Goal: Task Accomplishment & Management: Use online tool/utility

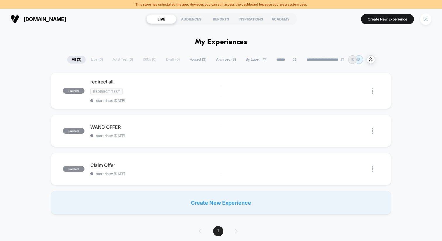
type input "***"
click at [219, 61] on span "Archived ( 8 )" at bounding box center [226, 60] width 29 height 8
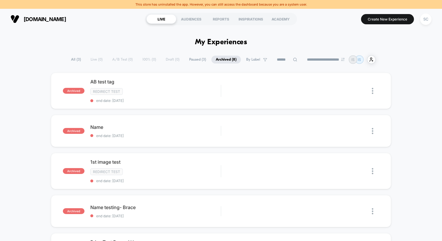
type input "***"
click at [193, 61] on span "Paused ( 3 )" at bounding box center [198, 60] width 26 height 8
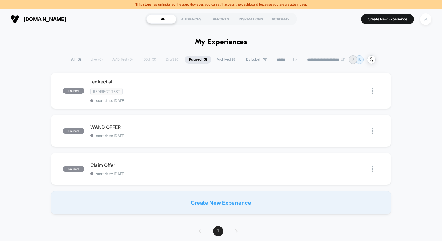
type input "***"
click at [218, 58] on span "Archived ( 8 )" at bounding box center [226, 60] width 29 height 8
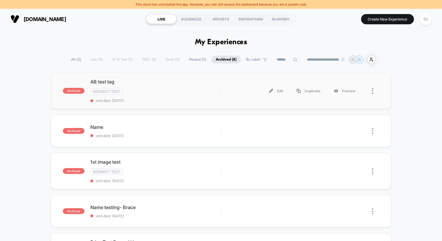
type input "***"
click at [434, 18] on div "enduorin.com LIVE AUDIENCES REPORTS INSPIRATIONS ACADEMY Create New Experience …" at bounding box center [221, 19] width 442 height 20
click at [426, 18] on div "SC" at bounding box center [425, 18] width 11 height 11
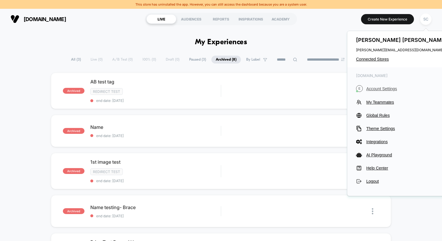
click at [379, 89] on span "Account Settings" at bounding box center [407, 88] width 82 height 5
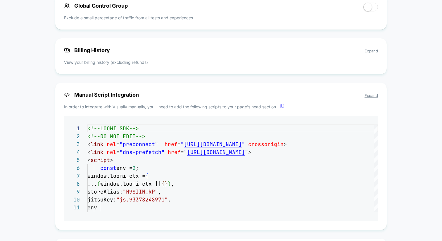
scroll to position [460, 0]
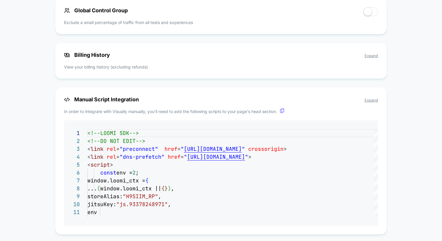
click at [370, 53] on span "Billing History Expand" at bounding box center [221, 55] width 314 height 6
click at [371, 57] on span "Expand" at bounding box center [371, 55] width 13 height 5
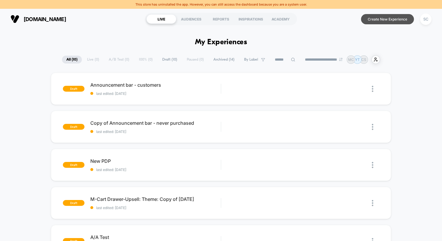
click at [389, 18] on button "Create New Experience" at bounding box center [387, 19] width 53 height 10
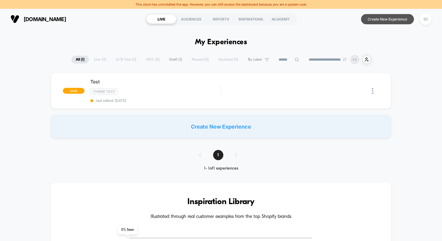
click at [392, 18] on button "Create New Experience" at bounding box center [387, 19] width 53 height 10
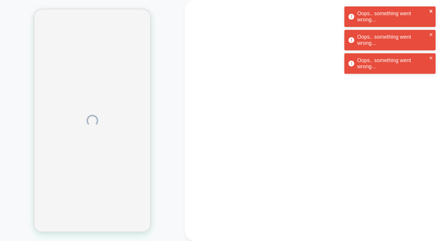
click at [430, 10] on icon "close" at bounding box center [431, 11] width 4 height 5
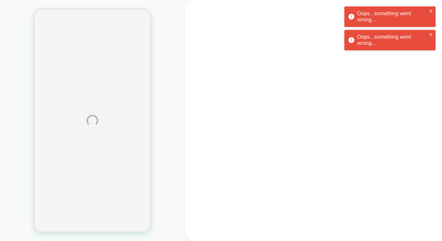
click at [432, 32] on div "Oops.. something went wrong... Oops.. something went wrong... Oops.. something …" at bounding box center [390, 29] width 94 height 49
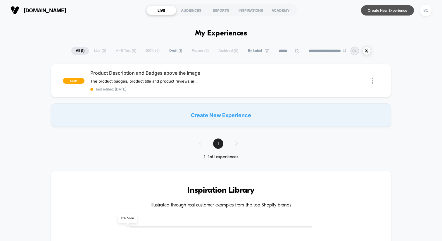
click at [392, 8] on button "Create New Experience" at bounding box center [387, 10] width 53 height 10
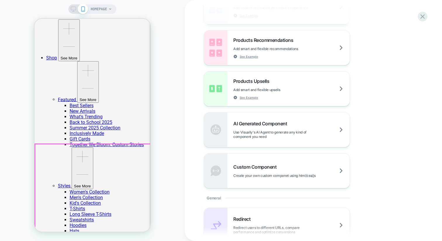
scroll to position [80, 0]
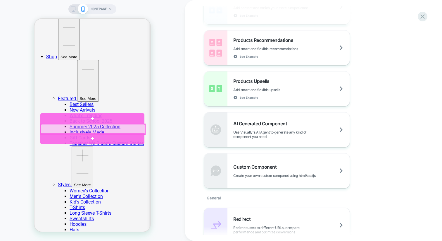
click at [72, 130] on div at bounding box center [93, 129] width 104 height 10
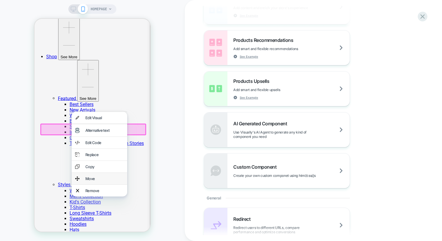
click at [94, 181] on div "Move" at bounding box center [104, 178] width 38 height 5
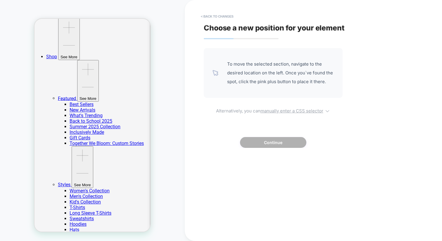
click at [283, 112] on u "manually enter a CSS selector" at bounding box center [291, 111] width 63 height 6
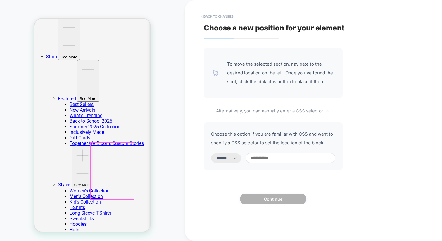
click at [238, 159] on icon at bounding box center [235, 158] width 6 height 6
click at [233, 160] on select "**********" at bounding box center [226, 157] width 30 height 9
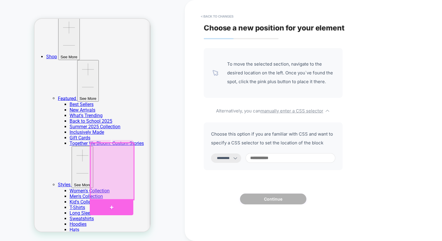
click at [105, 201] on div at bounding box center [112, 207] width 44 height 16
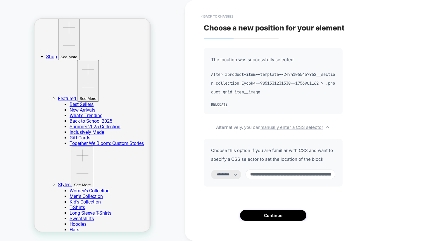
click at [229, 85] on span "After #product-item--template--24741065457962__section_collection_Eycpk4--98515…" at bounding box center [273, 83] width 124 height 26
drag, startPoint x: 243, startPoint y: 63, endPoint x: 244, endPoint y: 77, distance: 14.4
click at [244, 77] on div "The location was successfully selected After #product-item--template--247410654…" at bounding box center [273, 81] width 139 height 66
drag, startPoint x: 235, startPoint y: 74, endPoint x: 258, endPoint y: 92, distance: 29.6
click at [258, 92] on span "After #product-item--template--24741065457962__section_collection_Eycpk4--98515…" at bounding box center [273, 83] width 124 height 26
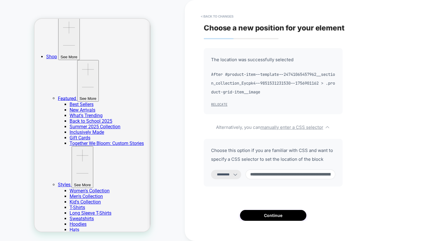
click at [219, 105] on button "Relocate" at bounding box center [219, 104] width 16 height 5
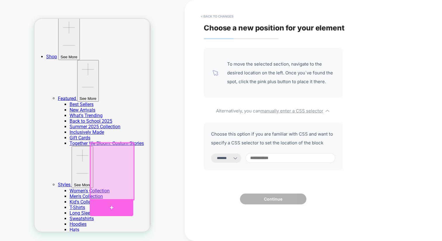
click at [92, 209] on div at bounding box center [112, 207] width 44 height 17
select select "*********"
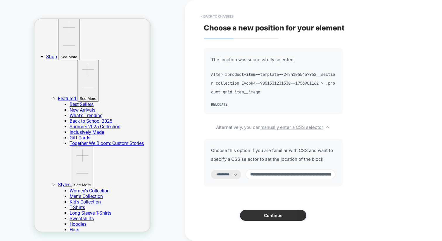
click at [277, 216] on button "Continue" at bounding box center [273, 215] width 66 height 11
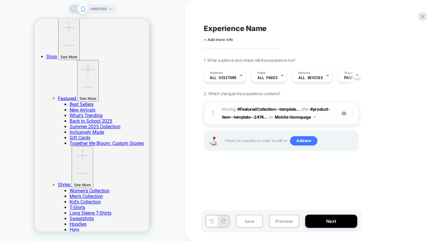
scroll to position [0, 0]
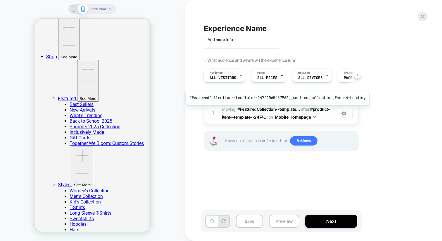
click at [275, 109] on span "#FeaturedCollection--template..." at bounding box center [268, 108] width 63 height 5
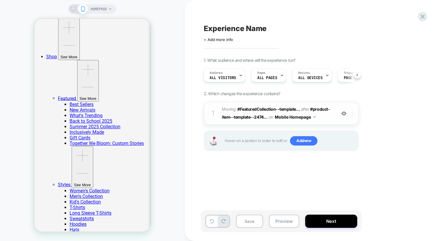
click at [352, 110] on div at bounding box center [354, 113] width 10 height 6
click at [326, 120] on span "Moving: #FeaturedCollection--template... #FeaturedCollection--template--2474106…" at bounding box center [277, 113] width 111 height 16
click at [299, 145] on div "Hover on a section in order to edit or Add new" at bounding box center [281, 140] width 155 height 20
click at [353, 115] on img at bounding box center [352, 113] width 1 height 6
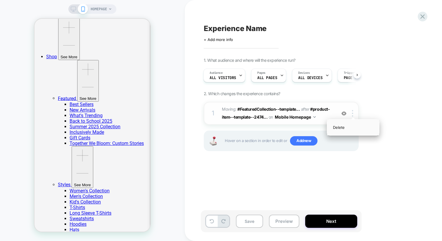
click at [345, 130] on div "Delete" at bounding box center [353, 127] width 52 height 16
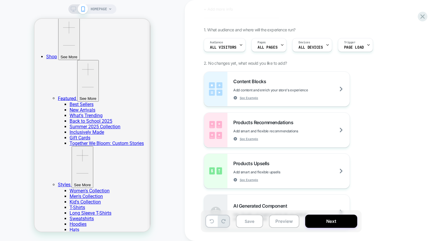
scroll to position [0, 0]
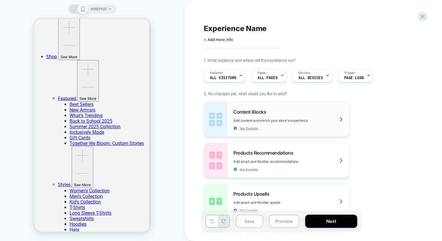
click at [244, 111] on span "Content Blocks" at bounding box center [251, 112] width 36 height 6
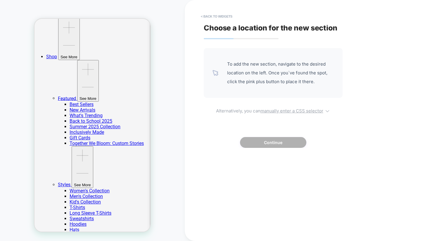
click at [291, 108] on u "manually enter a CSS selector" at bounding box center [291, 111] width 63 height 6
select select "*******"
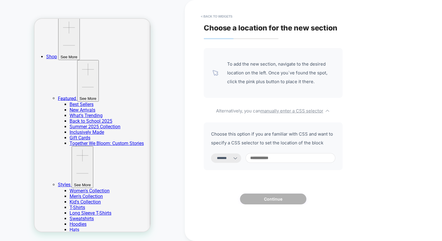
click at [264, 156] on input at bounding box center [291, 158] width 90 height 10
paste input "********"
type input "********"
select select "*********"
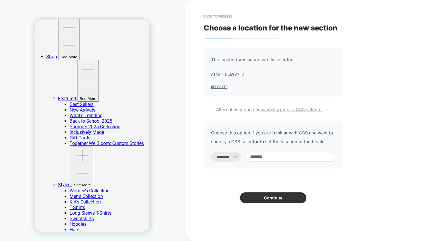
type input "********"
click at [269, 201] on button "Continue" at bounding box center [273, 197] width 66 height 11
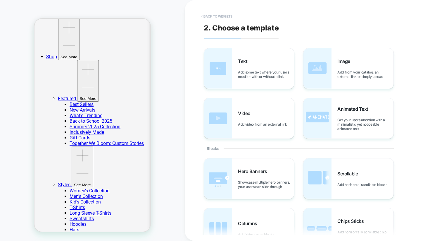
click at [225, 16] on button "< Back to widgets" at bounding box center [216, 16] width 37 height 9
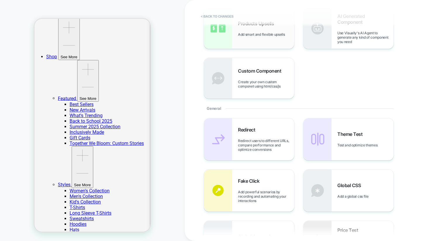
scroll to position [225, 0]
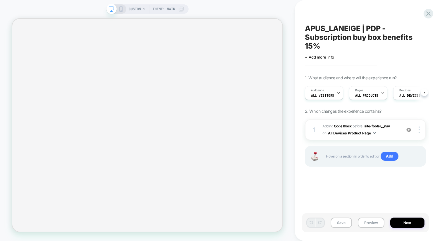
scroll to position [0, 0]
click at [318, 56] on span "+ Add more info" at bounding box center [319, 57] width 29 height 5
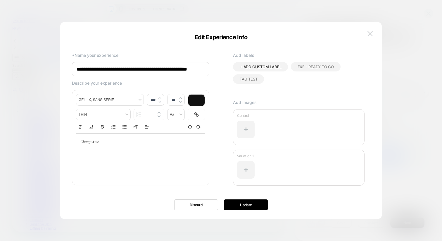
scroll to position [0, 0]
click at [370, 32] on img at bounding box center [369, 33] width 5 height 5
